Goal: Information Seeking & Learning: Learn about a topic

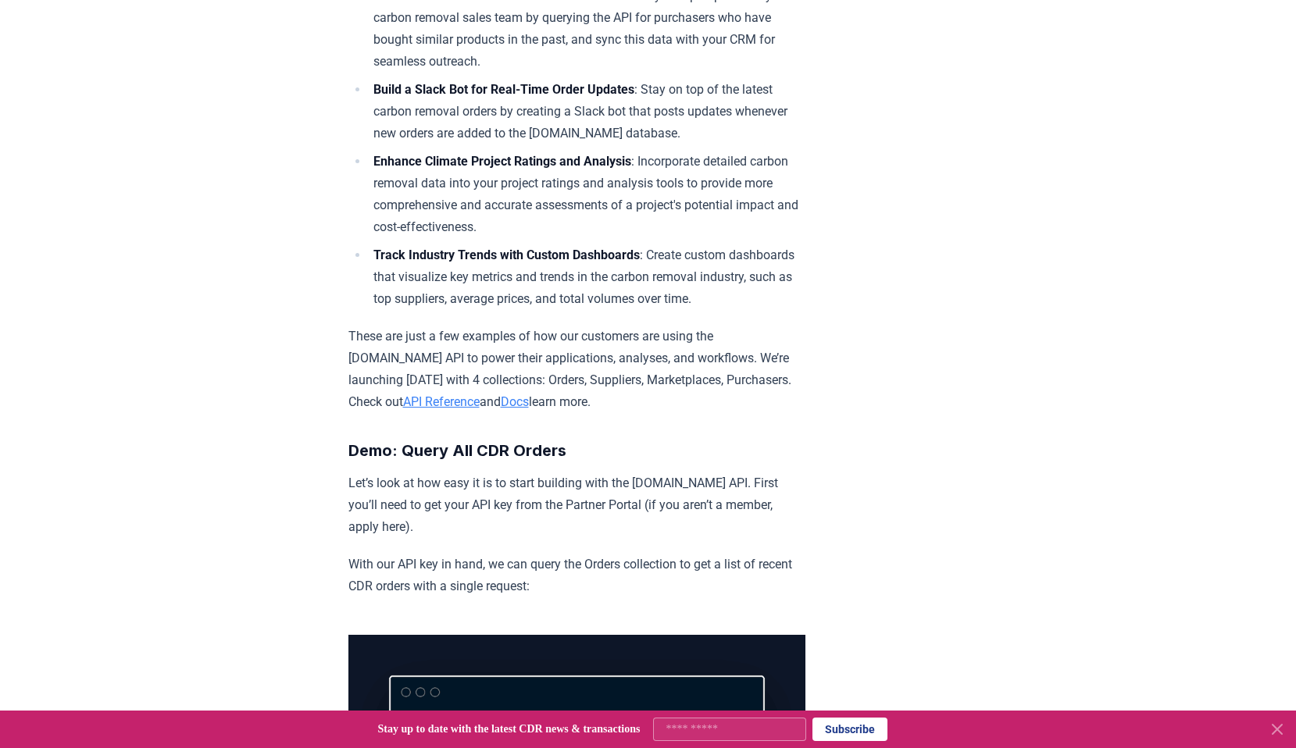
scroll to position [886, 0]
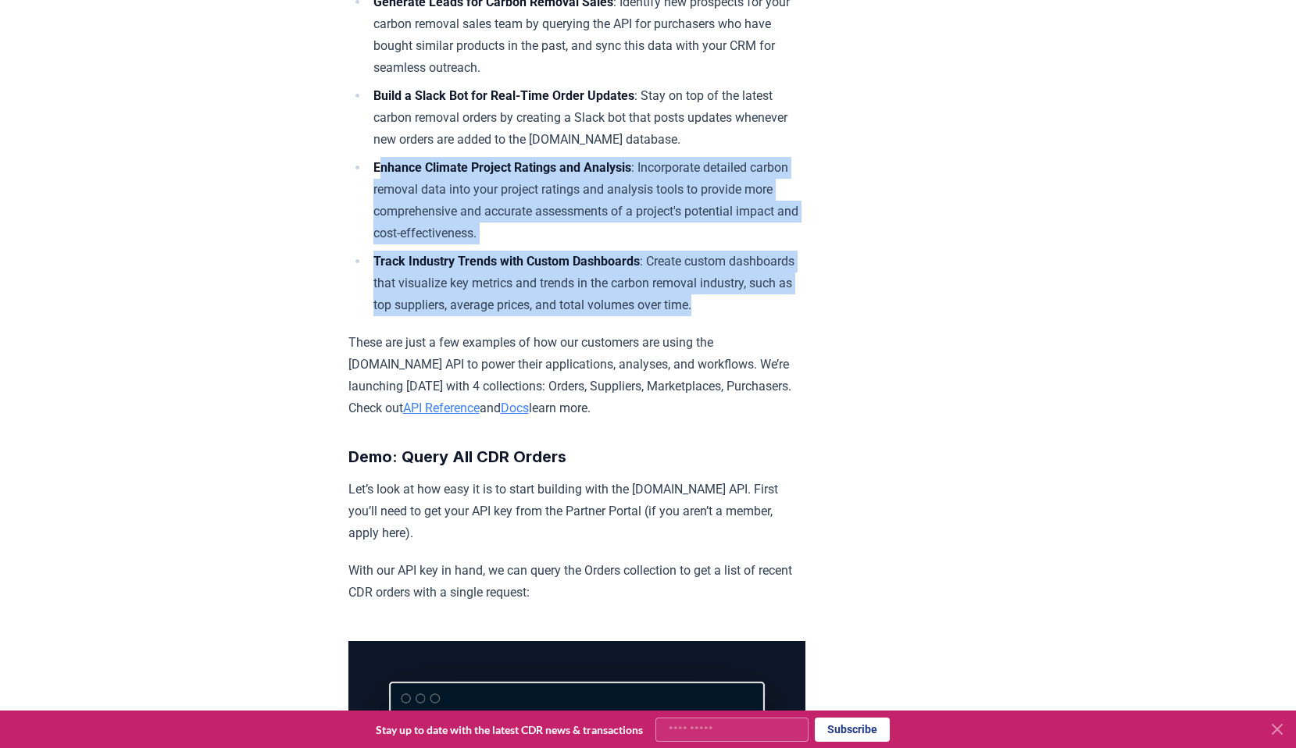
drag, startPoint x: 382, startPoint y: 165, endPoint x: 677, endPoint y: 282, distance: 317.7
click at [678, 282] on ul "Generate Leads for Carbon Removal Sales : Identify new prospects for your carbo…" at bounding box center [576, 153] width 457 height 325
click at [677, 282] on li "Track Industry Trends with Custom Dashboards : Create custom dashboards that vi…" at bounding box center [587, 284] width 437 height 66
drag, startPoint x: 677, startPoint y: 282, endPoint x: 671, endPoint y: 146, distance: 136.1
click at [672, 146] on ul "Generate Leads for Carbon Removal Sales : Identify new prospects for your carbo…" at bounding box center [576, 153] width 457 height 325
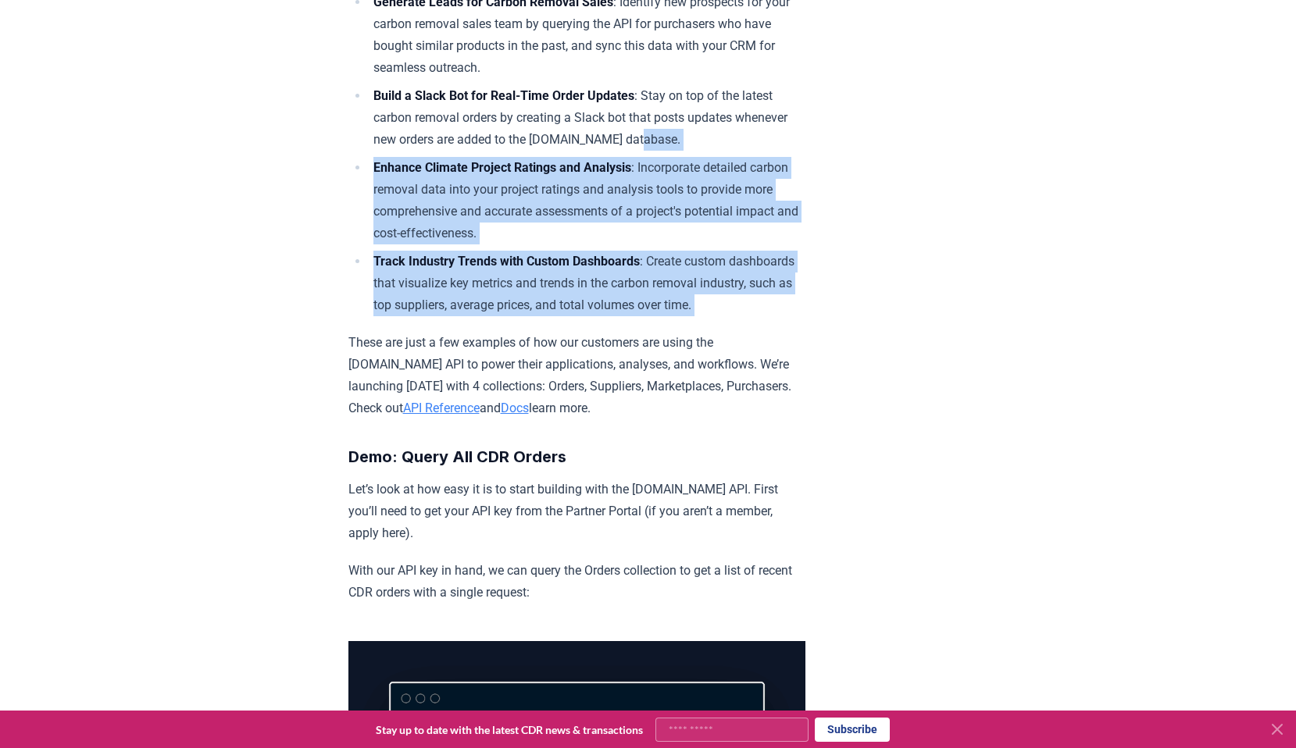
click at [671, 146] on li "Build a Slack Bot for Real-Time Order Updates : Stay on top of the latest carbo…" at bounding box center [587, 118] width 437 height 66
drag, startPoint x: 671, startPoint y: 146, endPoint x: 666, endPoint y: 277, distance: 131.3
click at [667, 277] on ul "Generate Leads for Carbon Removal Sales : Identify new prospects for your carbo…" at bounding box center [576, 153] width 457 height 325
click at [666, 277] on li "Track Industry Trends with Custom Dashboards : Create custom dashboards that vi…" at bounding box center [587, 284] width 437 height 66
drag, startPoint x: 666, startPoint y: 277, endPoint x: 666, endPoint y: 145, distance: 132.0
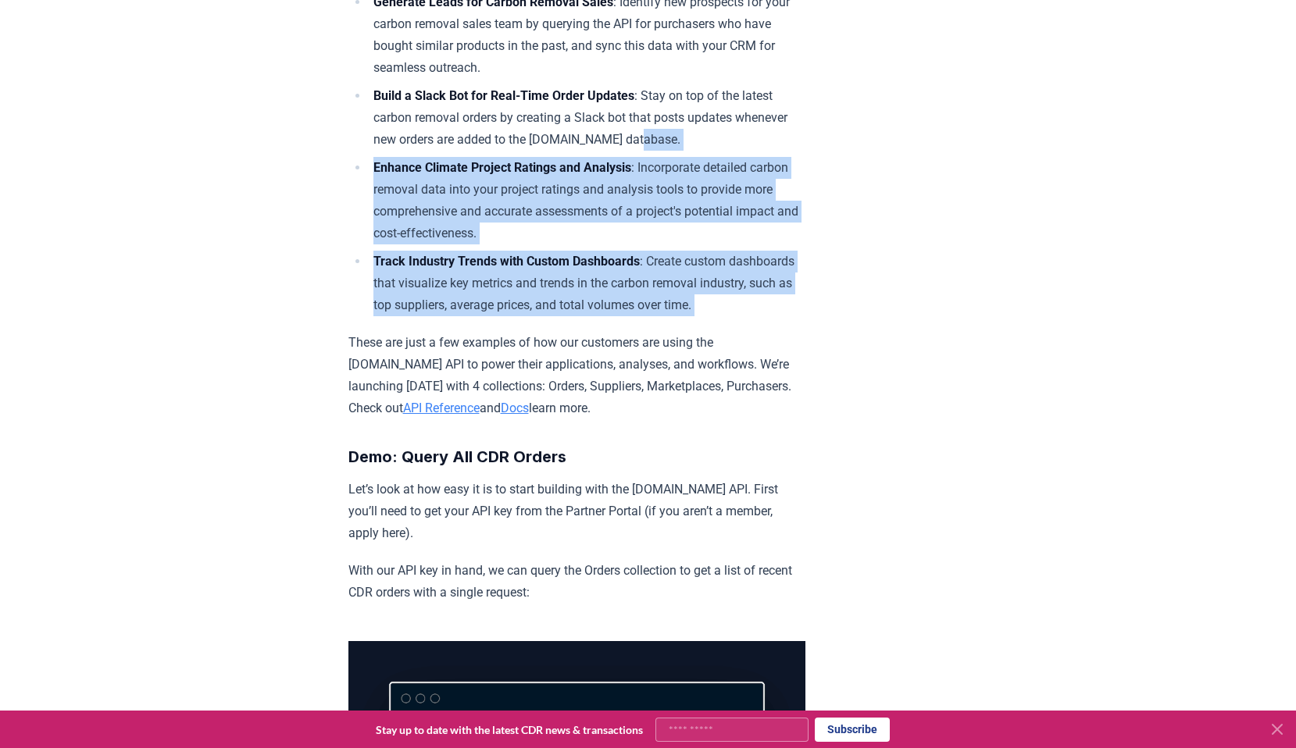
click at [666, 145] on ul "Generate Leads for Carbon Removal Sales : Identify new prospects for your carbo…" at bounding box center [576, 153] width 457 height 325
click at [666, 145] on li "Build a Slack Bot for Real-Time Order Updates : Stay on top of the latest carbo…" at bounding box center [587, 118] width 437 height 66
drag, startPoint x: 666, startPoint y: 145, endPoint x: 660, endPoint y: 285, distance: 140.0
click at [660, 285] on ul "Generate Leads for Carbon Removal Sales : Identify new prospects for your carbo…" at bounding box center [576, 153] width 457 height 325
click at [660, 285] on li "Track Industry Trends with Custom Dashboards : Create custom dashboards that vi…" at bounding box center [587, 284] width 437 height 66
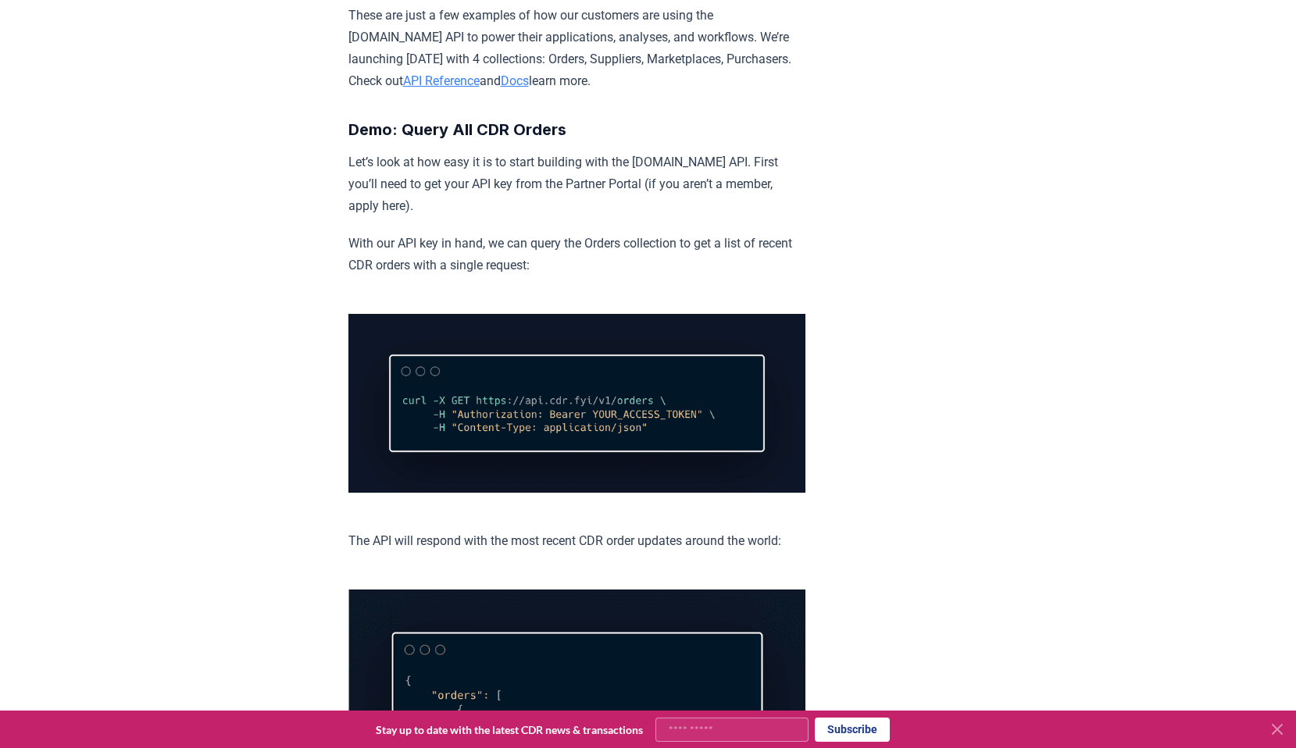
scroll to position [1214, 0]
click at [480, 73] on link "API Reference" at bounding box center [441, 80] width 77 height 15
